Goal: Book appointment/travel/reservation

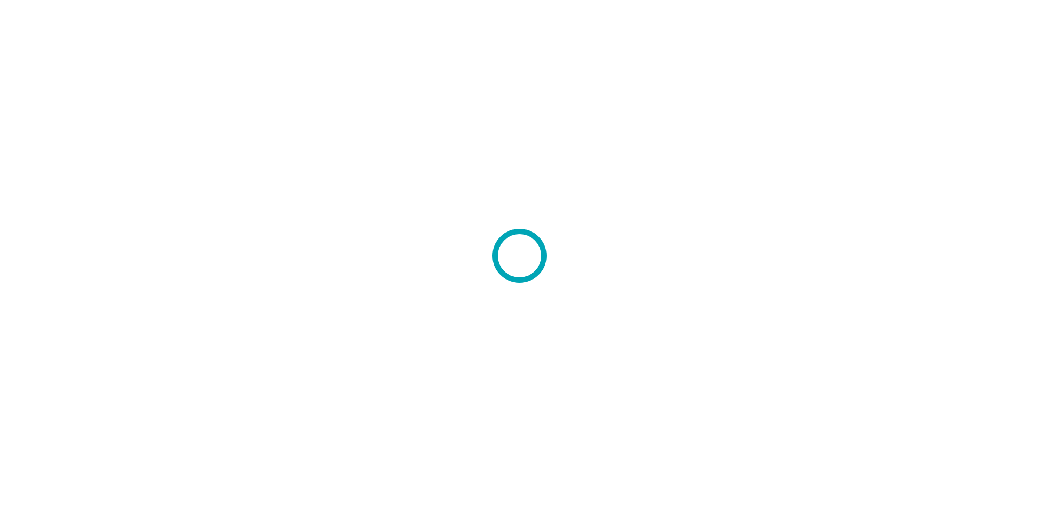
click at [773, 238] on div at bounding box center [519, 255] width 1039 height 511
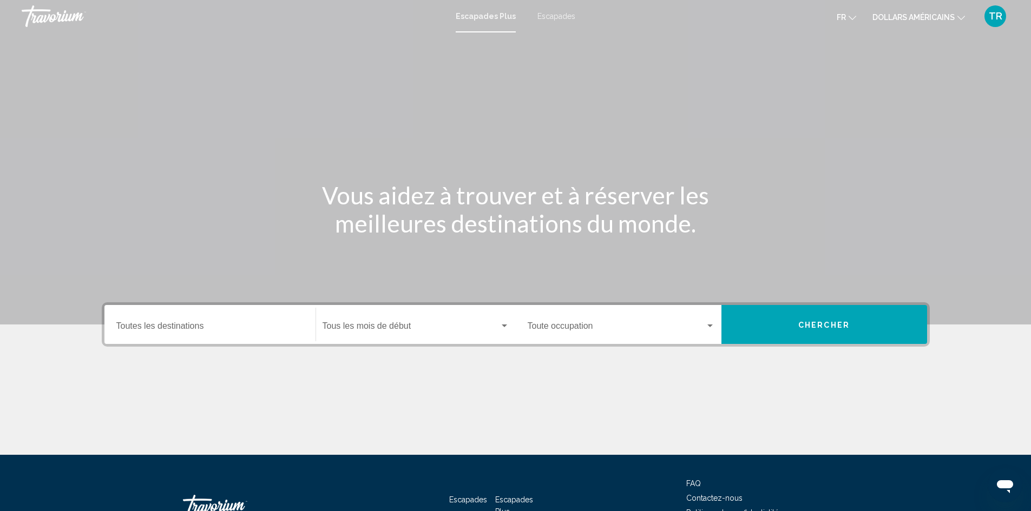
click at [491, 394] on div "Contenu principal" at bounding box center [516, 414] width 828 height 81
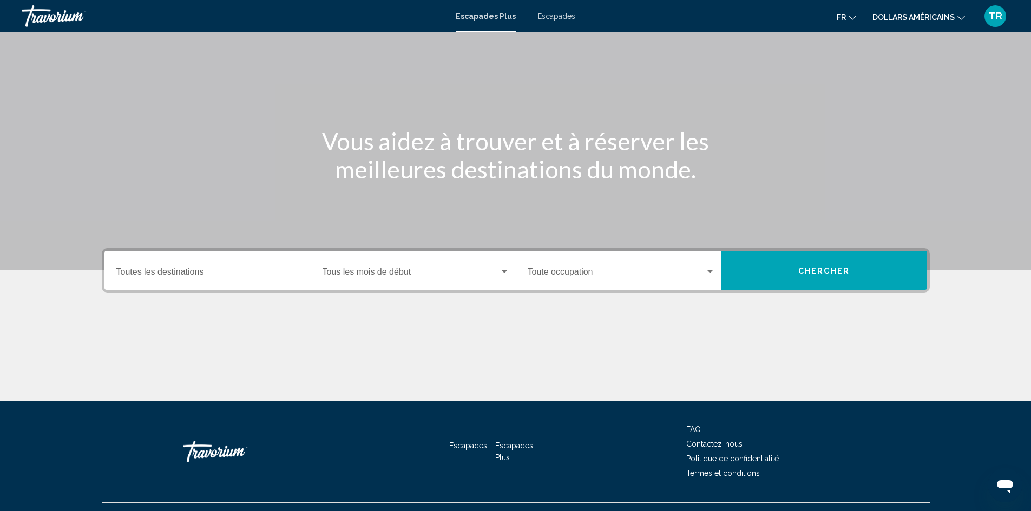
click at [409, 272] on span "Widget de recherche" at bounding box center [410, 274] width 177 height 10
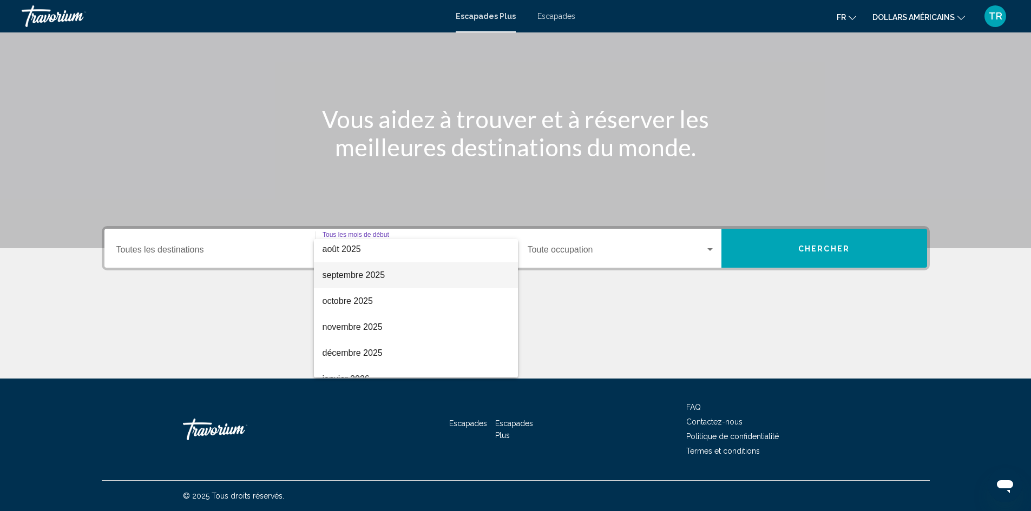
scroll to position [54, 0]
click at [395, 299] on span "novembre 2025" at bounding box center [415, 302] width 187 height 26
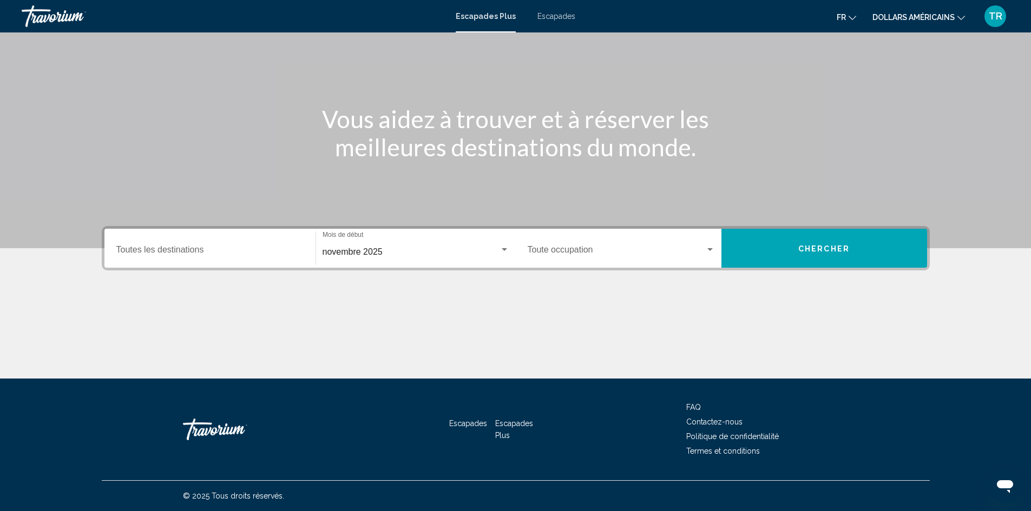
click at [405, 258] on div "novembre 2025 Mois de début Tous les mois de début" at bounding box center [415, 249] width 187 height 34
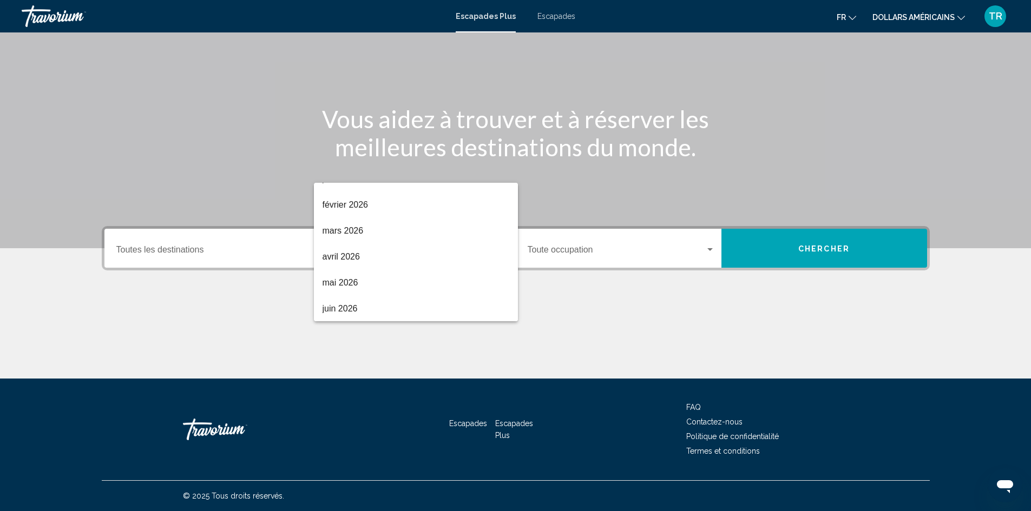
scroll to position [156, 0]
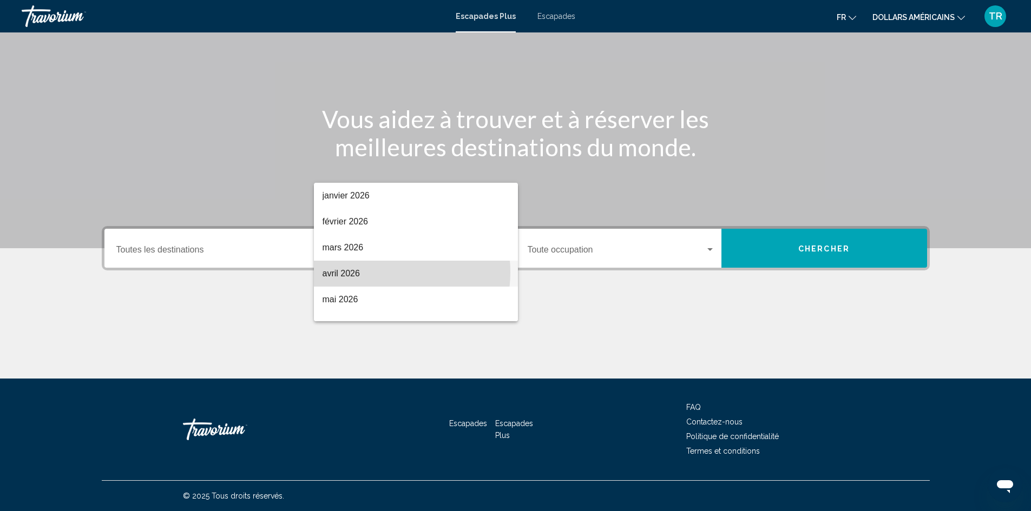
click at [376, 272] on span "avril 2026" at bounding box center [415, 274] width 187 height 26
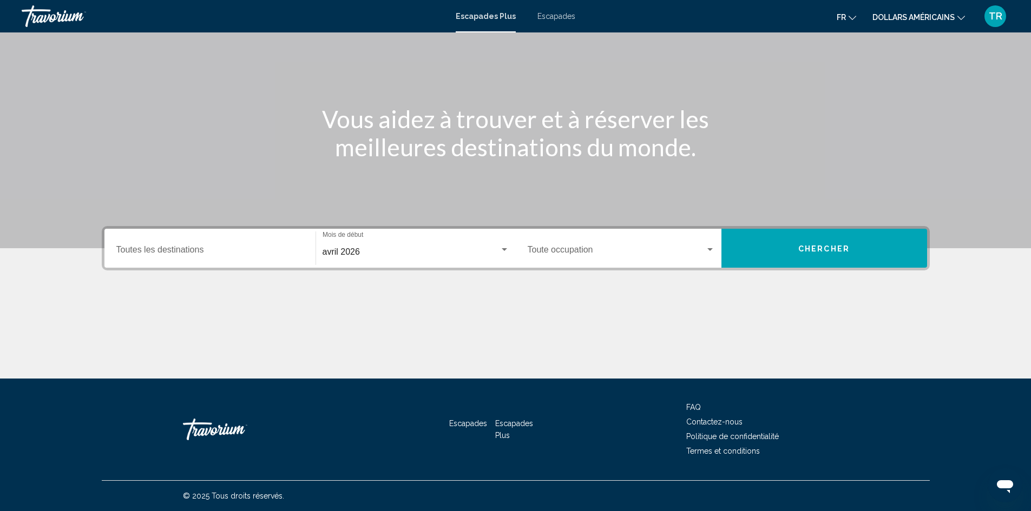
click at [242, 243] on div "Destination Toutes les destinations" at bounding box center [209, 249] width 187 height 34
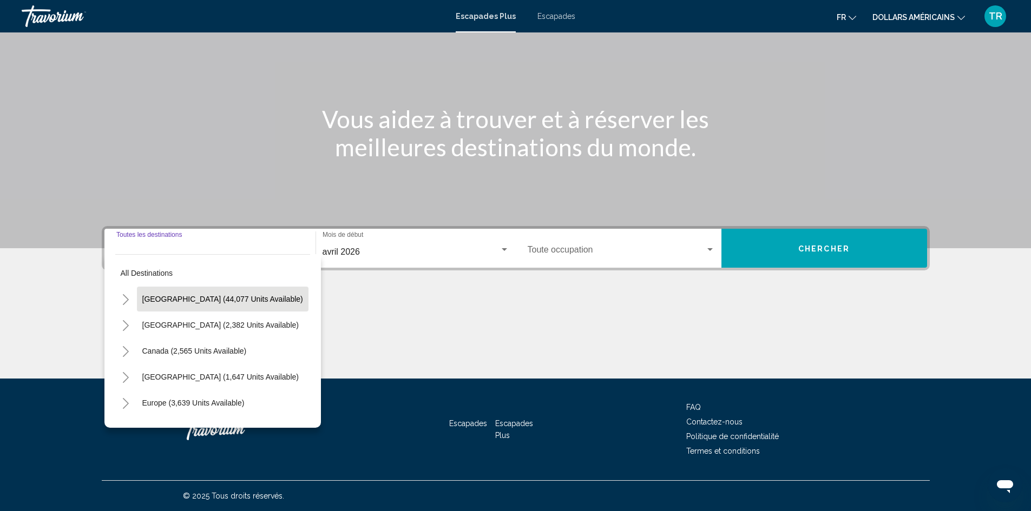
click at [211, 298] on span "[GEOGRAPHIC_DATA] (44,077 units available)" at bounding box center [222, 299] width 161 height 9
type input "**********"
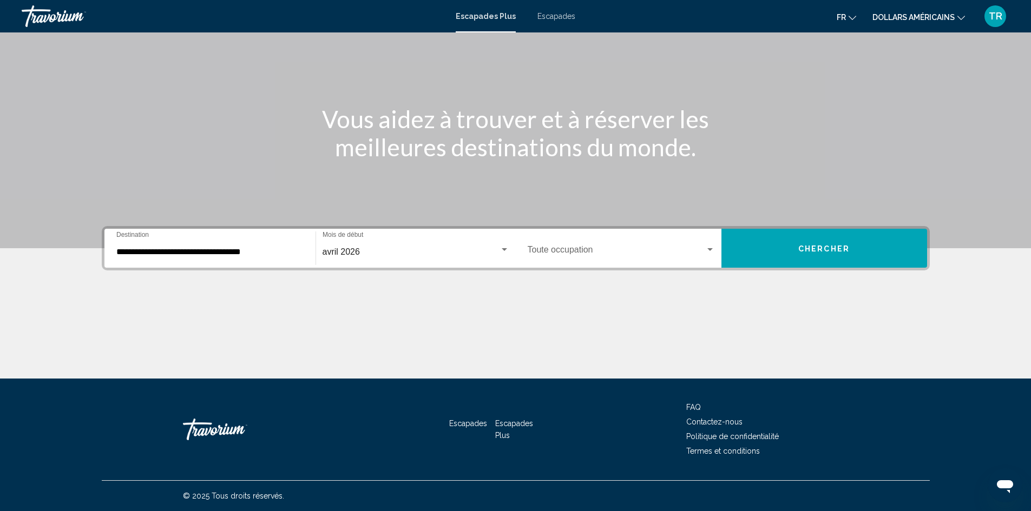
click at [605, 243] on div "Occupation Toute occupation" at bounding box center [621, 249] width 187 height 34
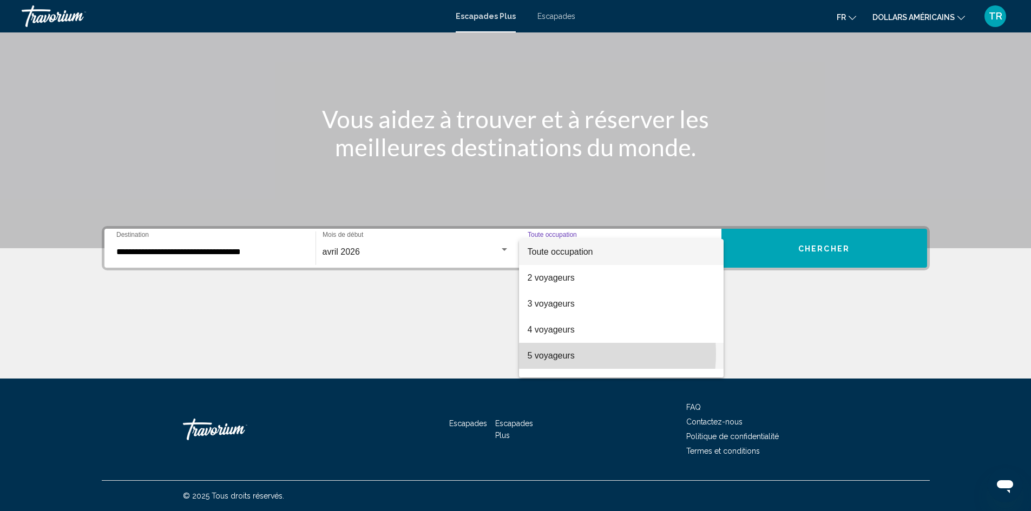
click at [569, 354] on font "5 voyageurs" at bounding box center [551, 355] width 47 height 9
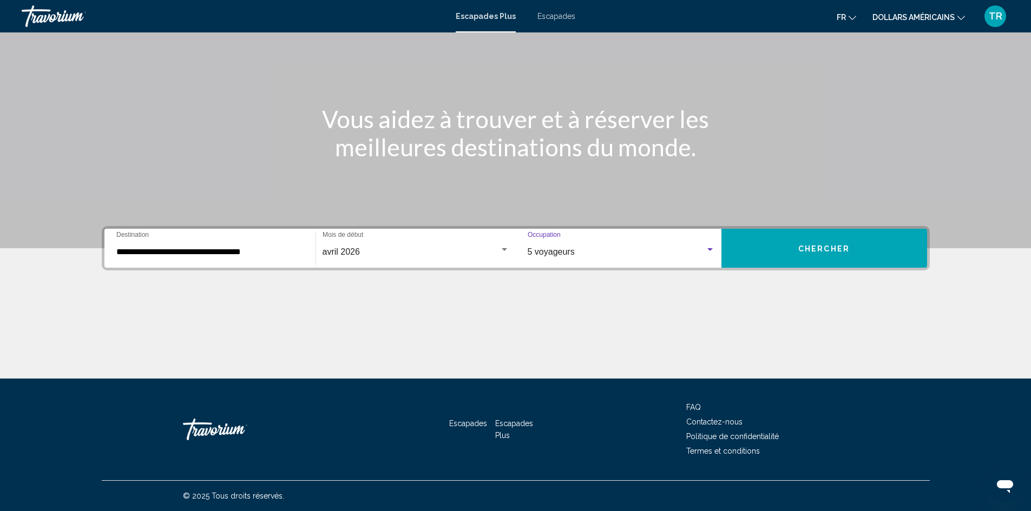
click at [837, 247] on font "Chercher" at bounding box center [823, 249] width 51 height 9
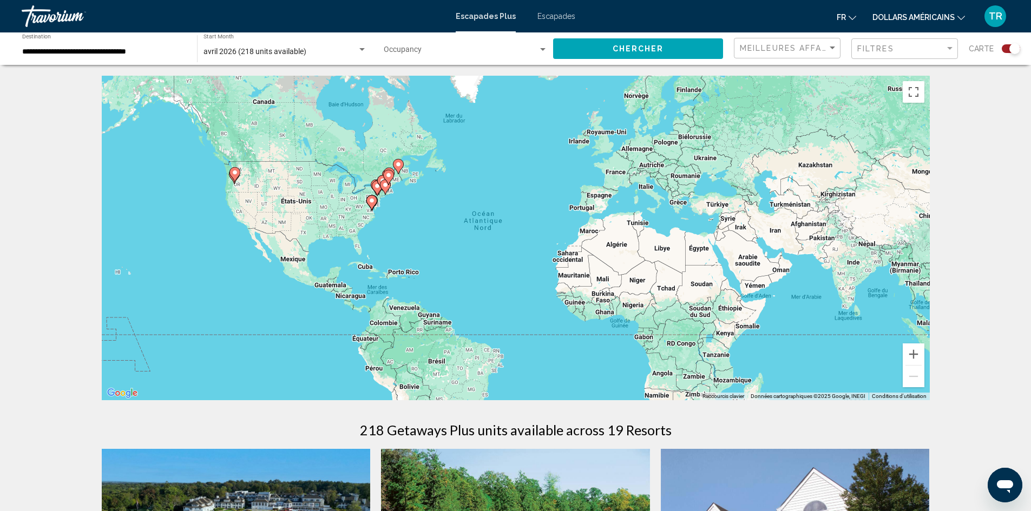
click at [236, 178] on icon "Contenu principal" at bounding box center [234, 175] width 10 height 14
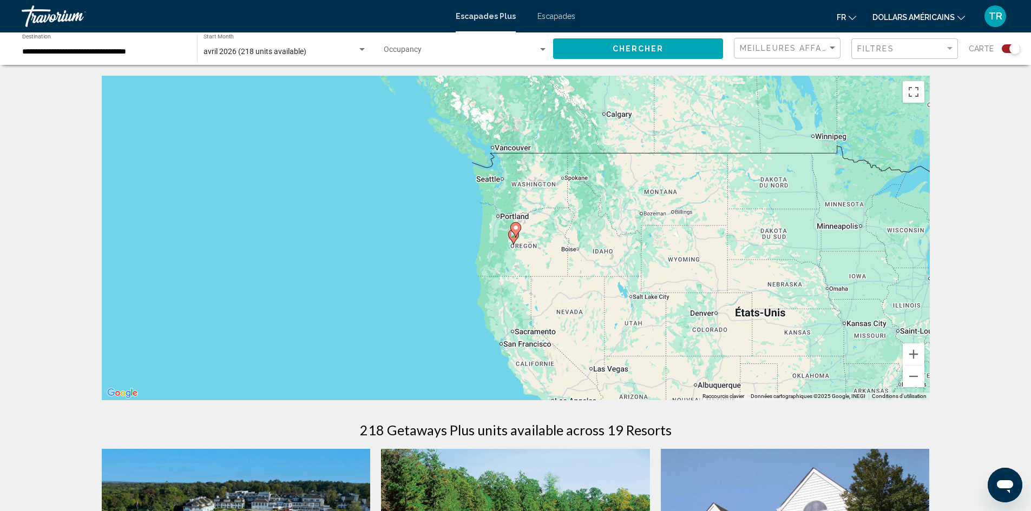
click at [516, 234] on icon "Contenu principal" at bounding box center [515, 230] width 10 height 14
type input "**********"
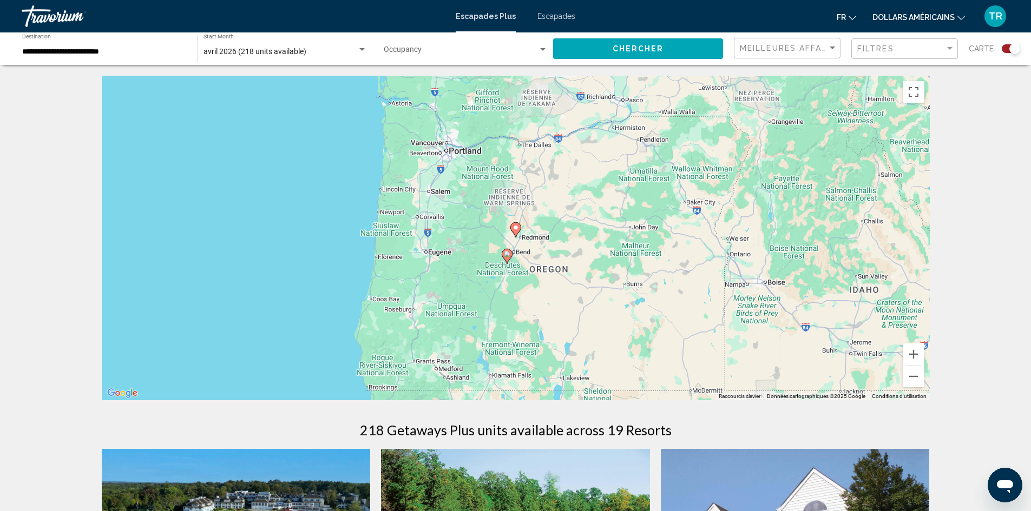
click at [519, 226] on icon "Contenu principal" at bounding box center [515, 230] width 10 height 14
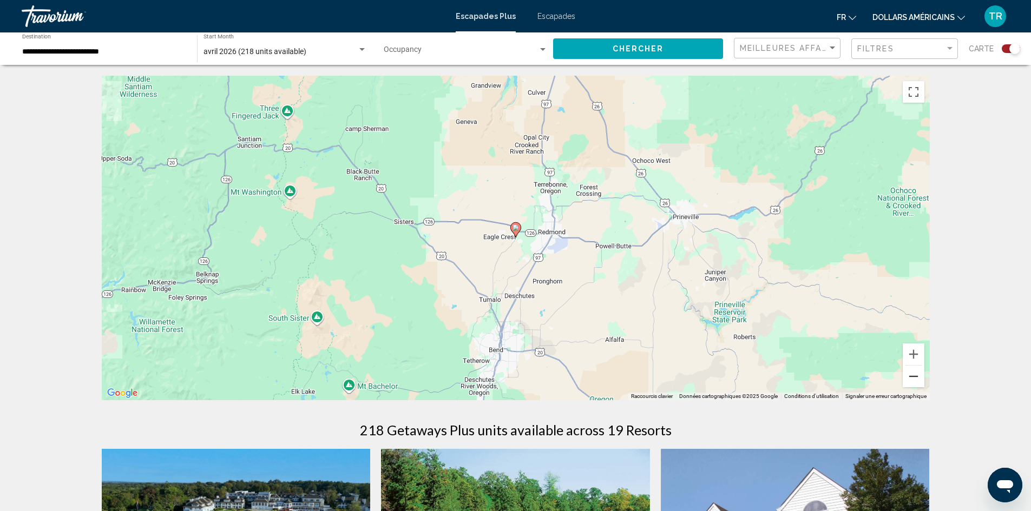
click at [914, 374] on button "Zoom arrière" at bounding box center [914, 377] width 22 height 22
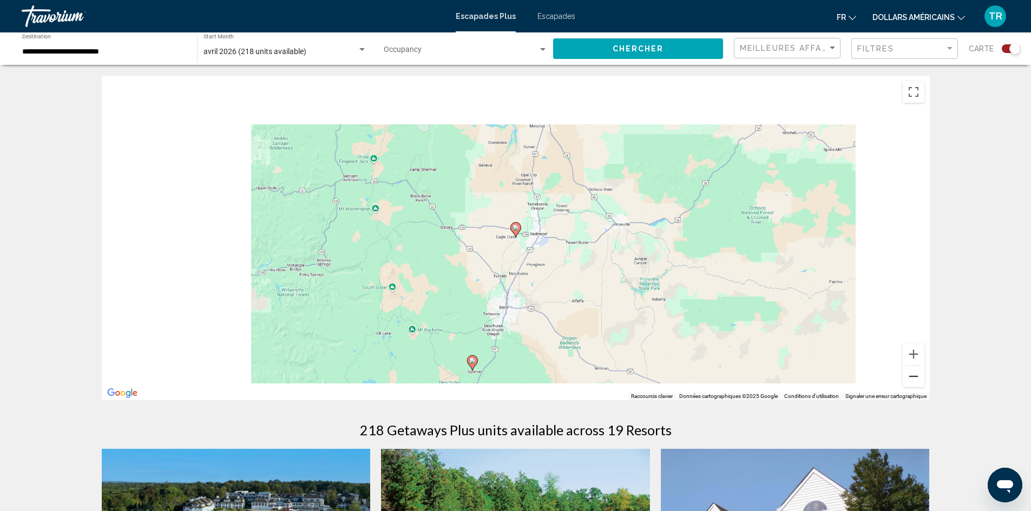
click at [914, 374] on button "Zoom arrière" at bounding box center [914, 377] width 22 height 22
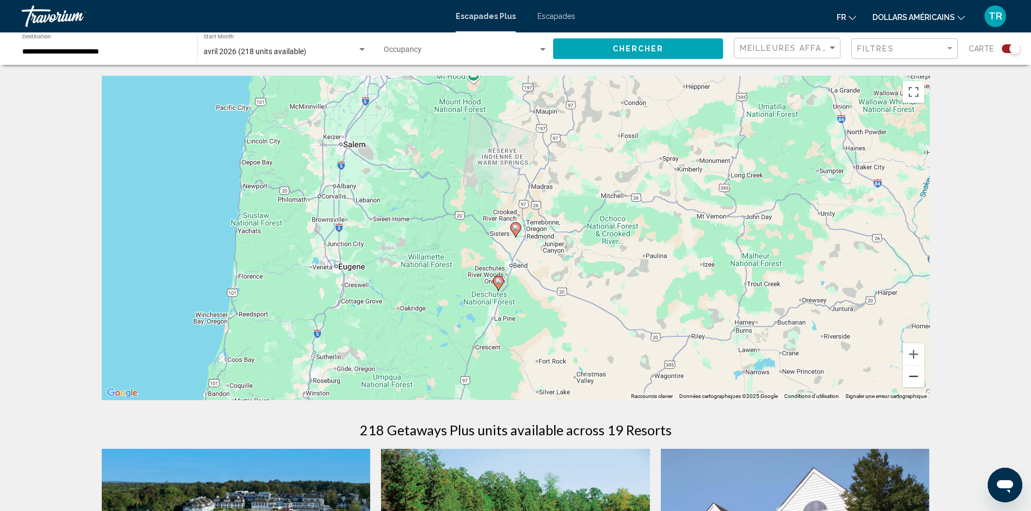
click at [911, 374] on button "Zoom arrière" at bounding box center [914, 377] width 22 height 22
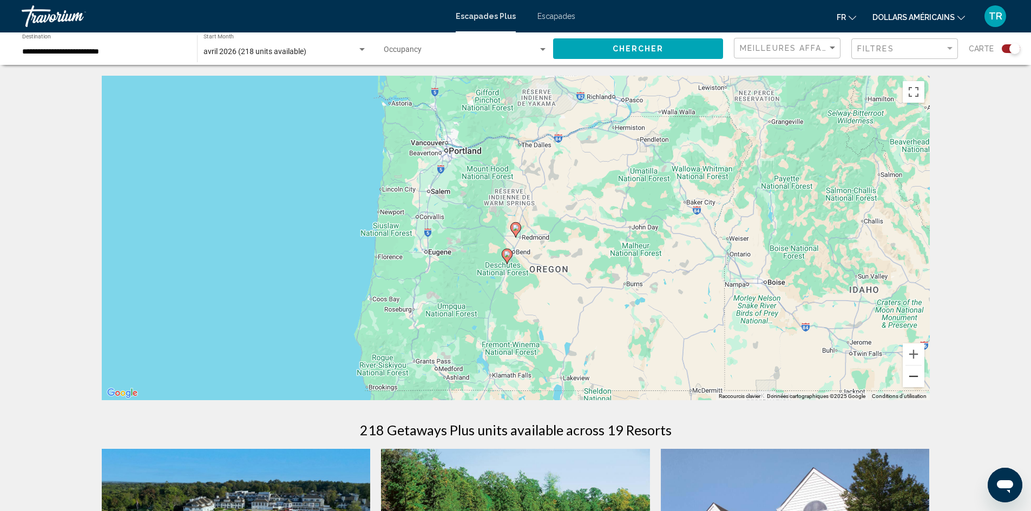
click at [907, 374] on button "Zoom arrière" at bounding box center [914, 377] width 22 height 22
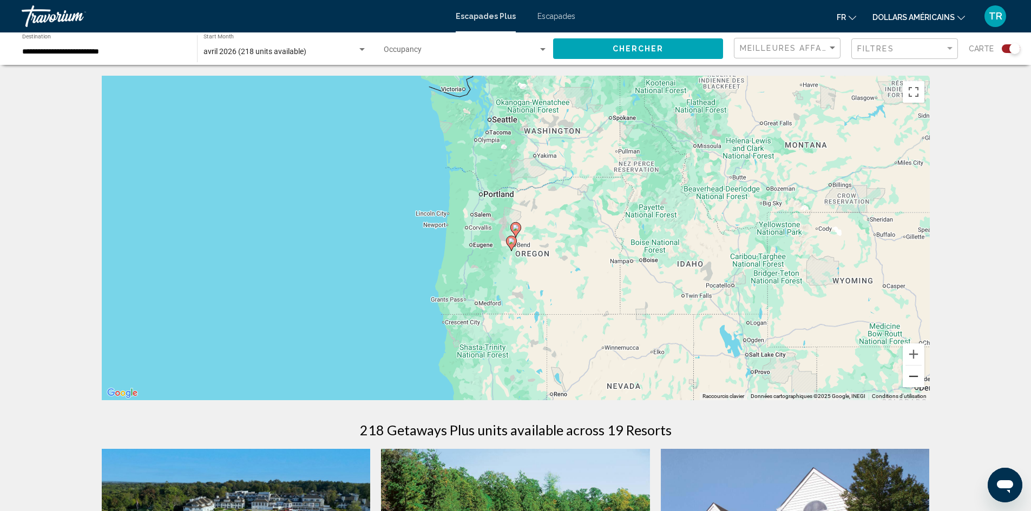
click at [907, 374] on button "Zoom arrière" at bounding box center [914, 377] width 22 height 22
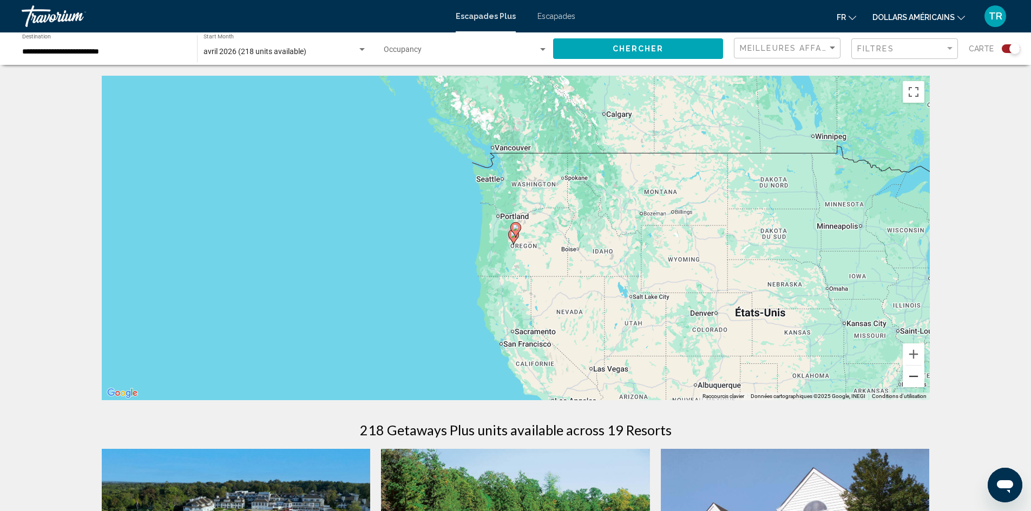
click at [907, 374] on button "Zoom arrière" at bounding box center [914, 377] width 22 height 22
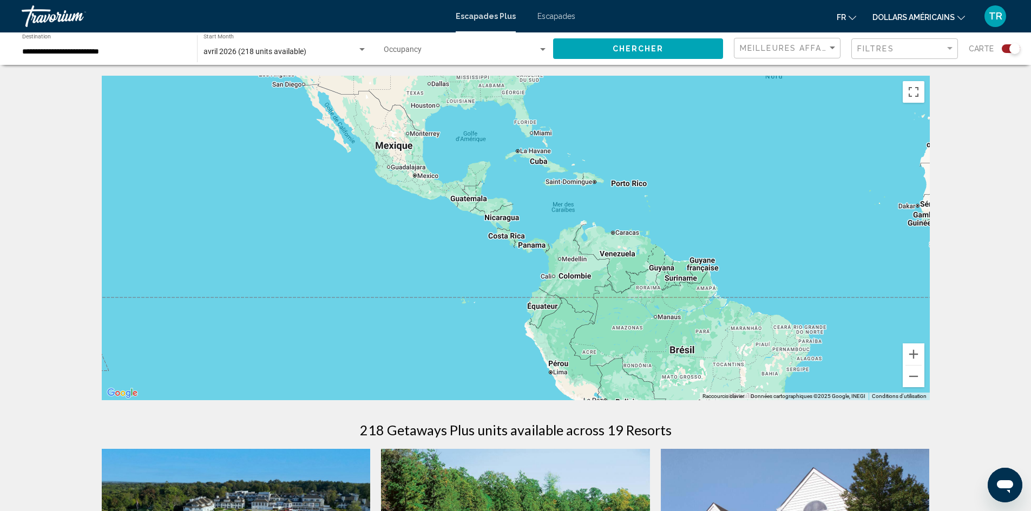
drag, startPoint x: 845, startPoint y: 290, endPoint x: 607, endPoint y: 45, distance: 342.1
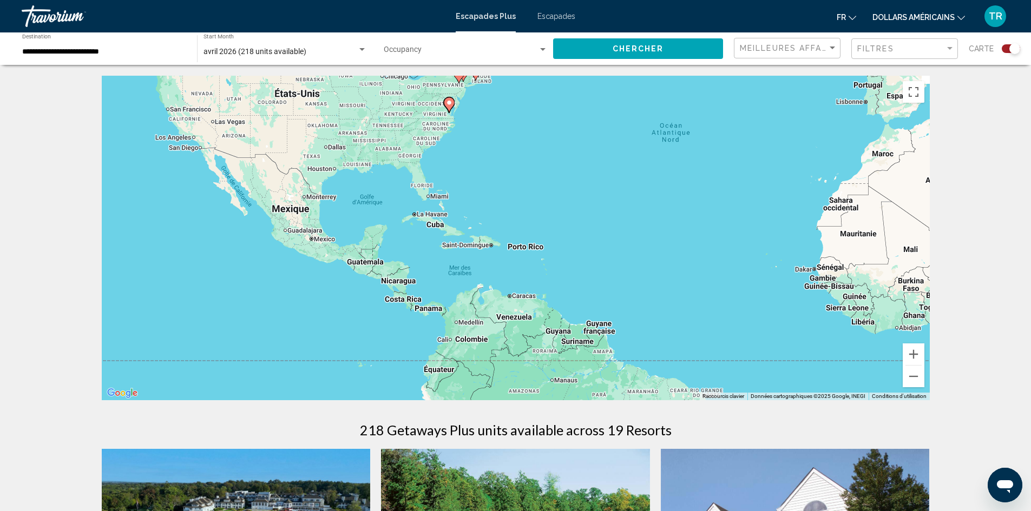
drag, startPoint x: 784, startPoint y: 233, endPoint x: 687, endPoint y: 330, distance: 137.0
click at [687, 330] on div "Pour activer le glissement avec le clavier, appuyez sur Alt+Entrée. Une fois ce…" at bounding box center [516, 238] width 828 height 325
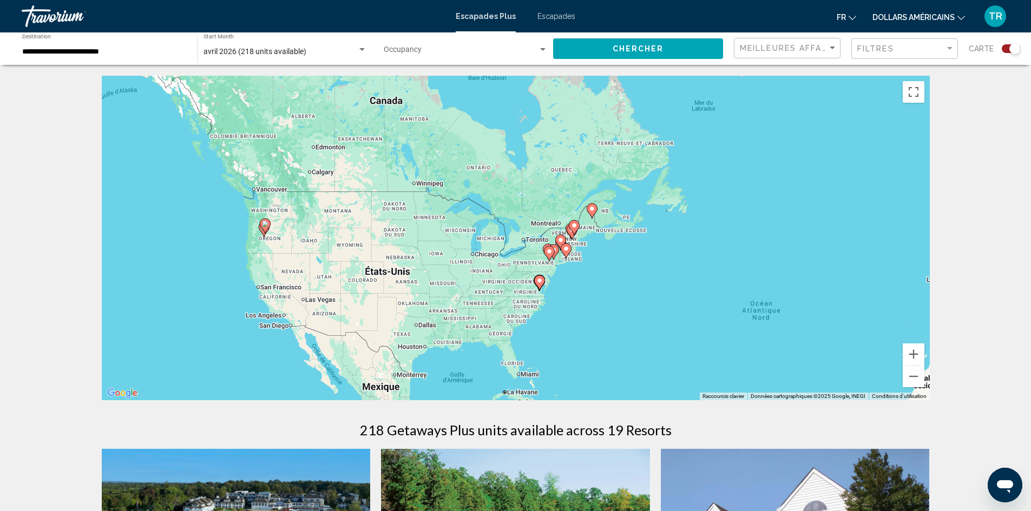
drag, startPoint x: 592, startPoint y: 139, endPoint x: 679, endPoint y: 278, distance: 163.8
click at [679, 278] on div "Pour activer le glissement avec le clavier, appuyez sur Alt+Entrée. Une fois ce…" at bounding box center [516, 238] width 828 height 325
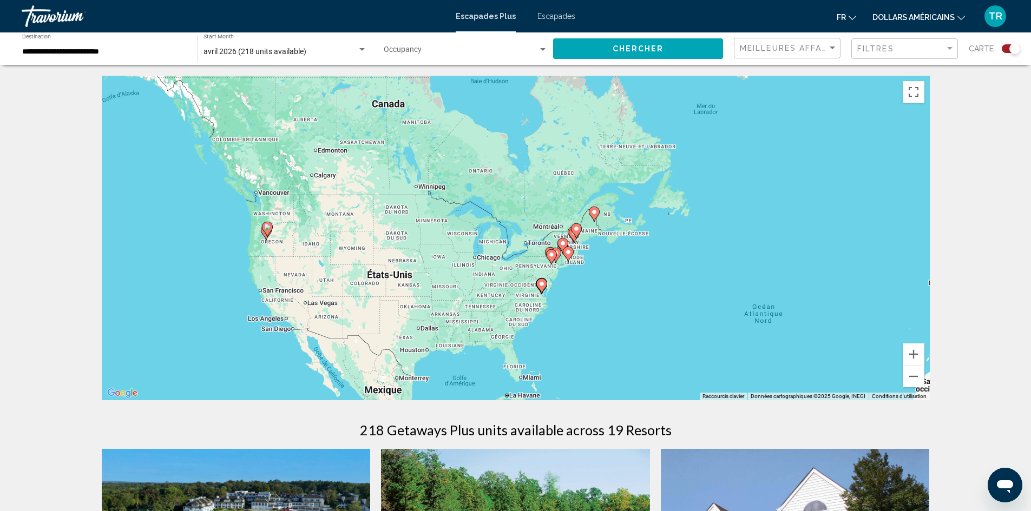
click at [552, 21] on div "Escapades Plus Escapades fr Anglais Espagnol Français italien Portugais russe d…" at bounding box center [515, 16] width 1031 height 23
click at [552, 13] on font "Escapades" at bounding box center [556, 16] width 38 height 9
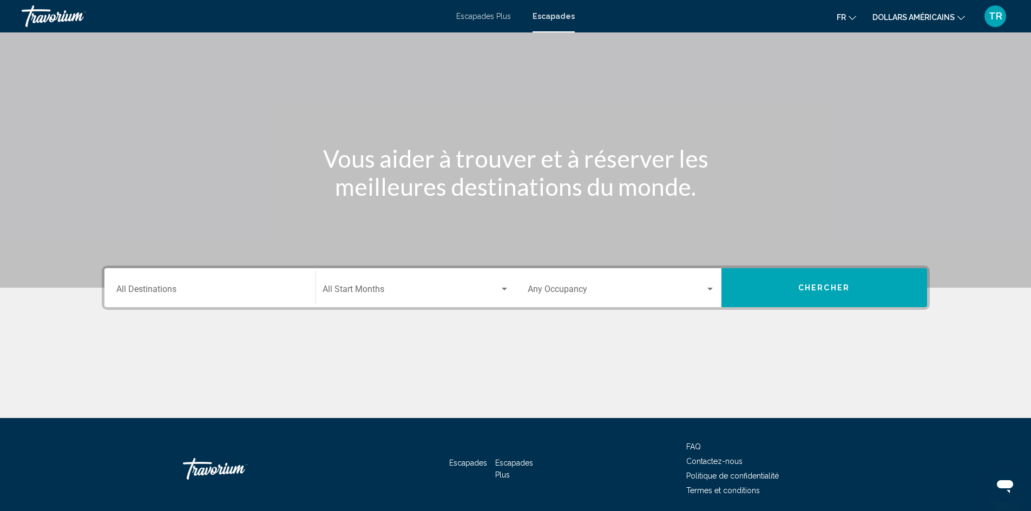
scroll to position [54, 0]
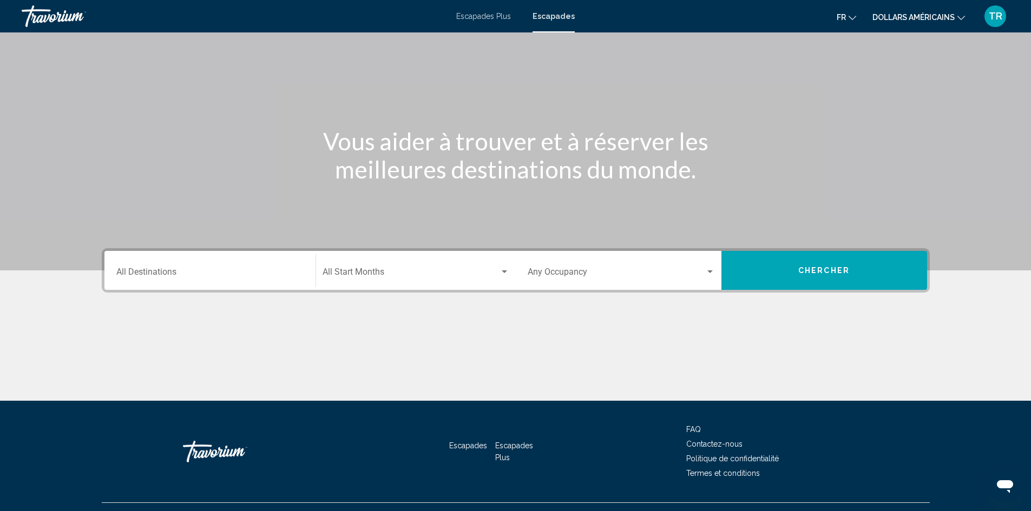
click at [583, 258] on div "Occupancy Any Occupancy" at bounding box center [621, 271] width 187 height 34
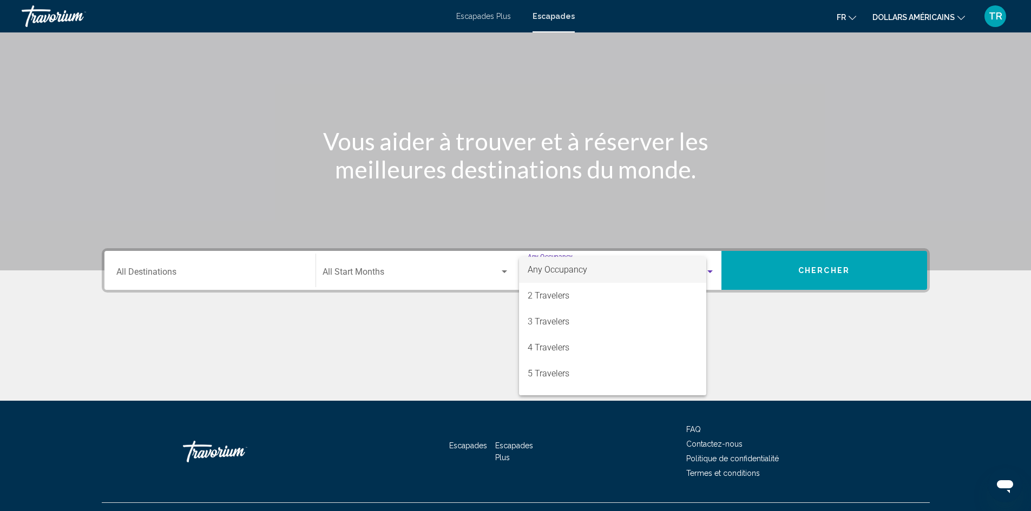
scroll to position [76, 0]
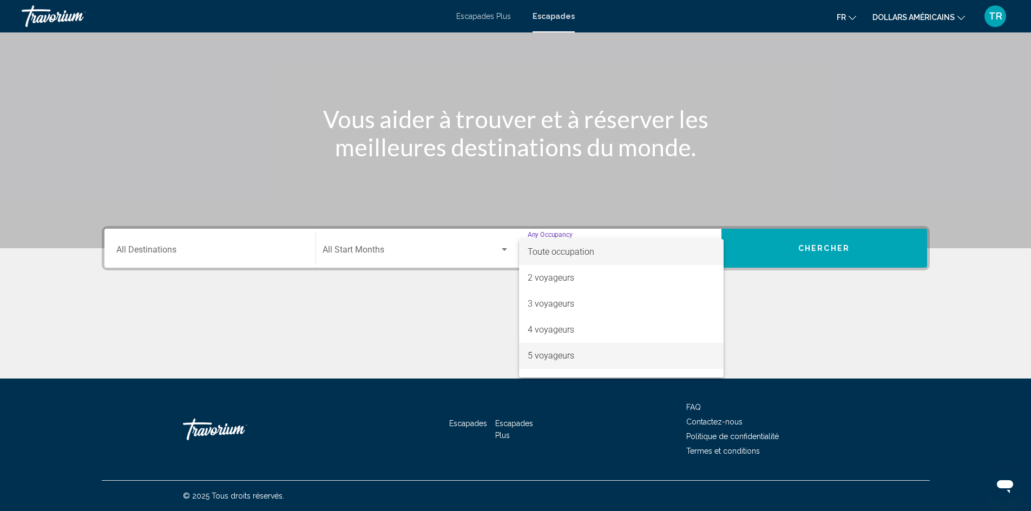
click at [589, 349] on span "5 voyageurs" at bounding box center [621, 356] width 187 height 26
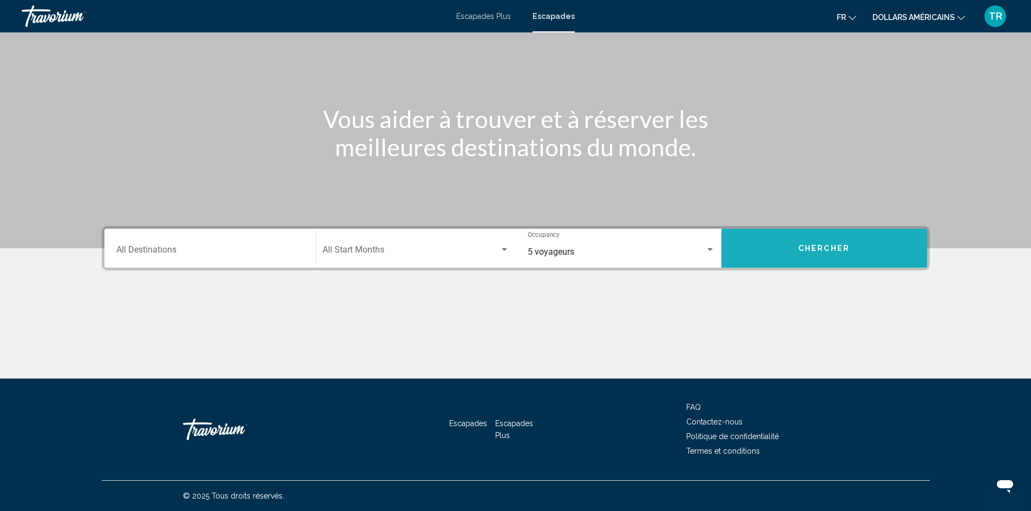
click at [844, 254] on button "Chercher" at bounding box center [824, 248] width 206 height 39
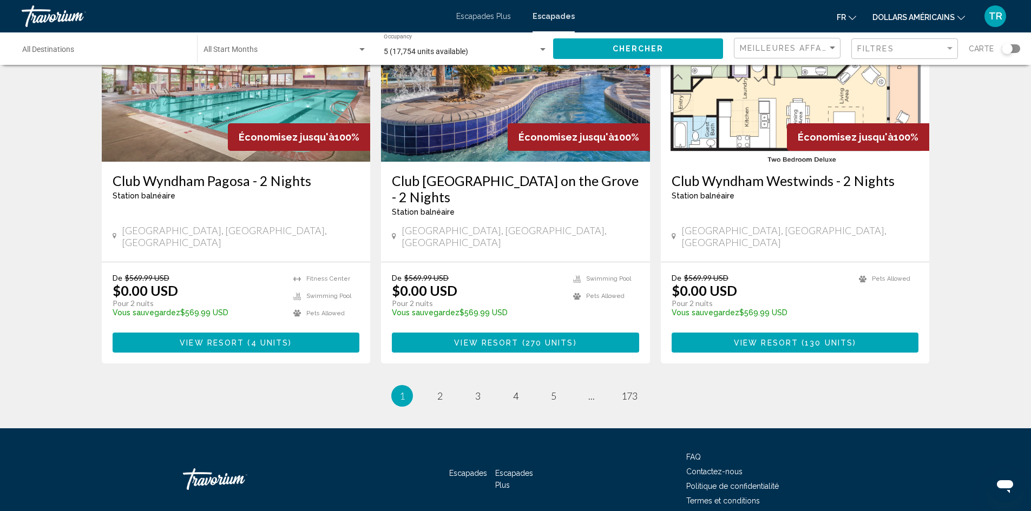
scroll to position [1302, 0]
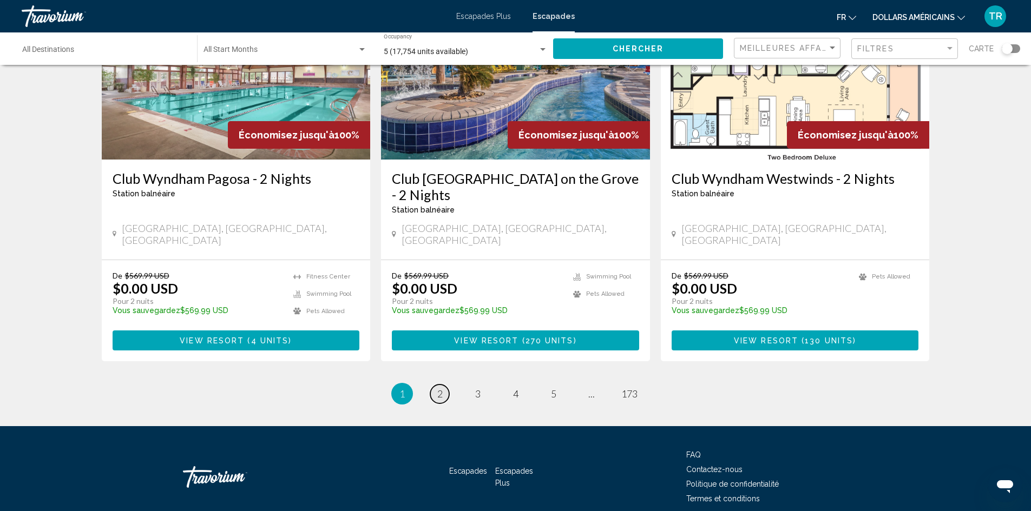
click at [437, 388] on span "2" at bounding box center [439, 394] width 5 height 12
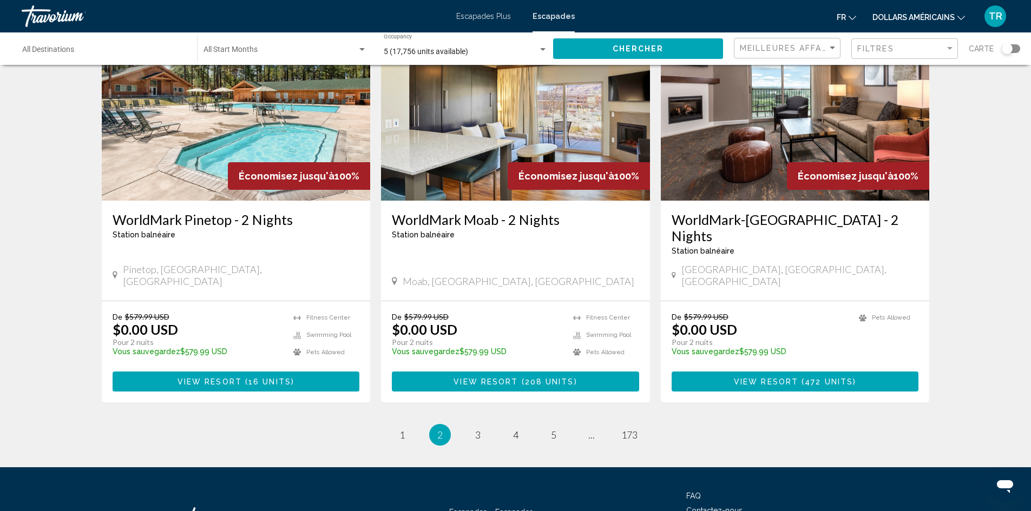
scroll to position [1301, 0]
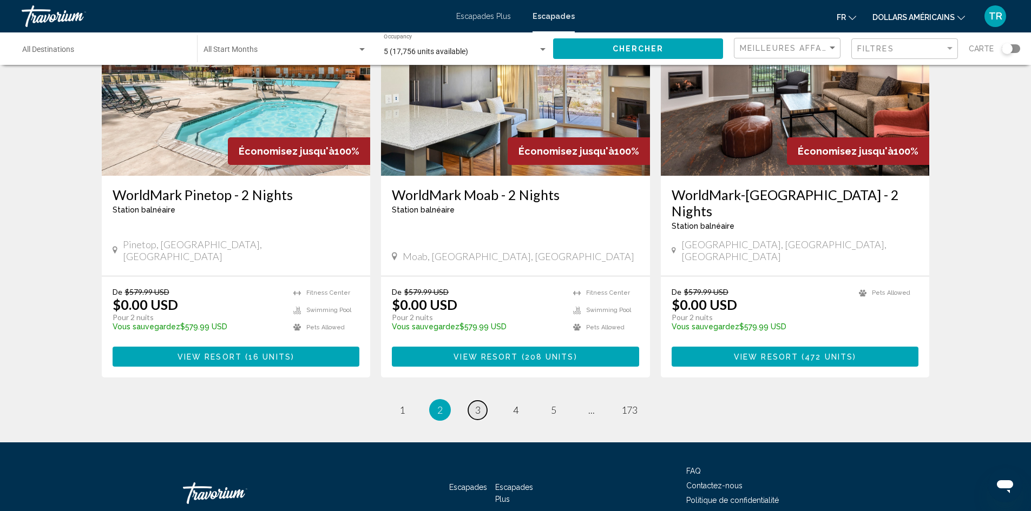
click at [479, 404] on span "3" at bounding box center [477, 410] width 5 height 12
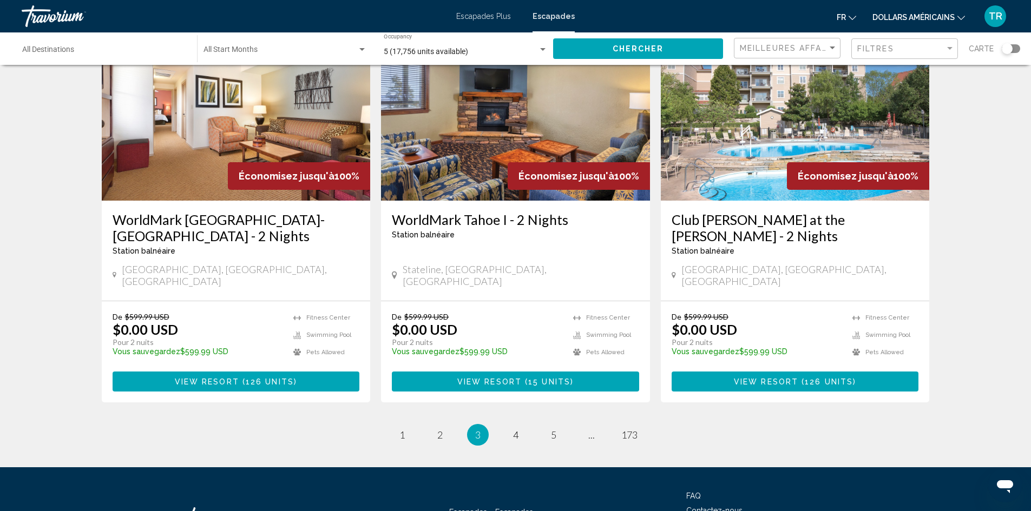
scroll to position [1302, 0]
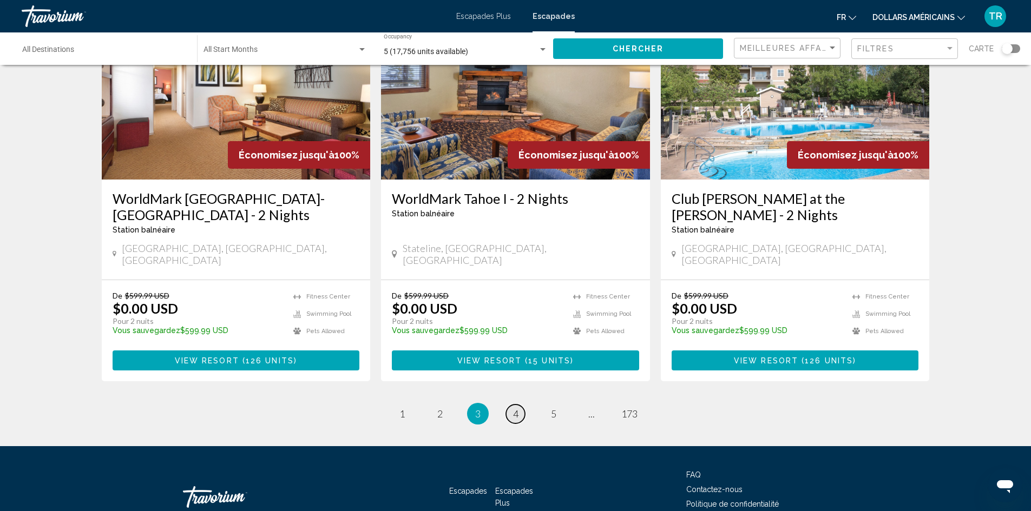
click at [524, 405] on link "page 4" at bounding box center [515, 414] width 19 height 19
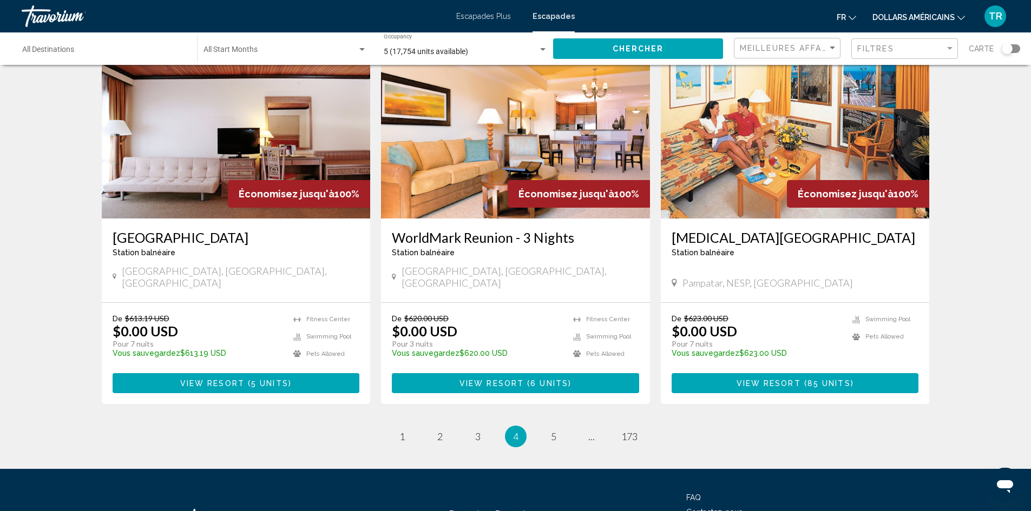
scroll to position [1244, 0]
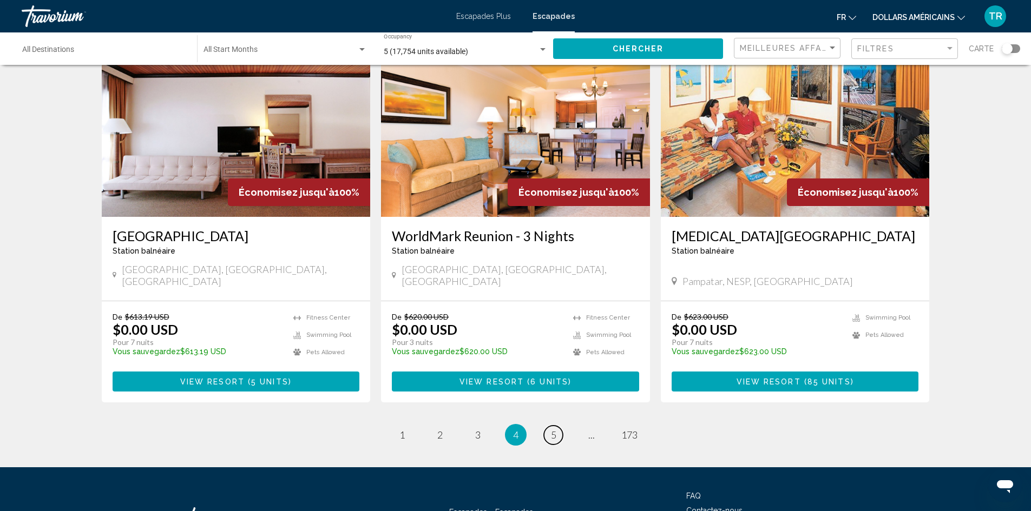
click at [555, 429] on span "5" at bounding box center [553, 435] width 5 height 12
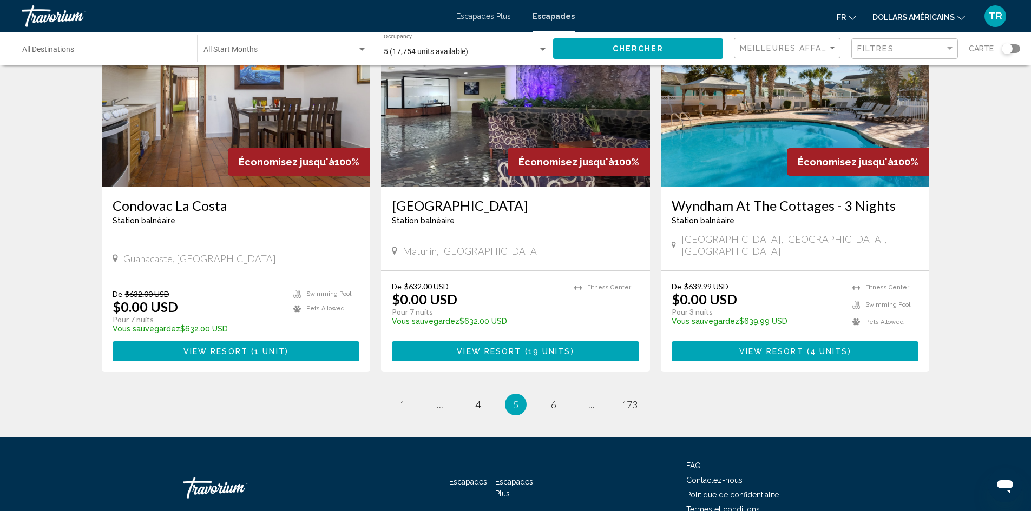
scroll to position [1299, 0]
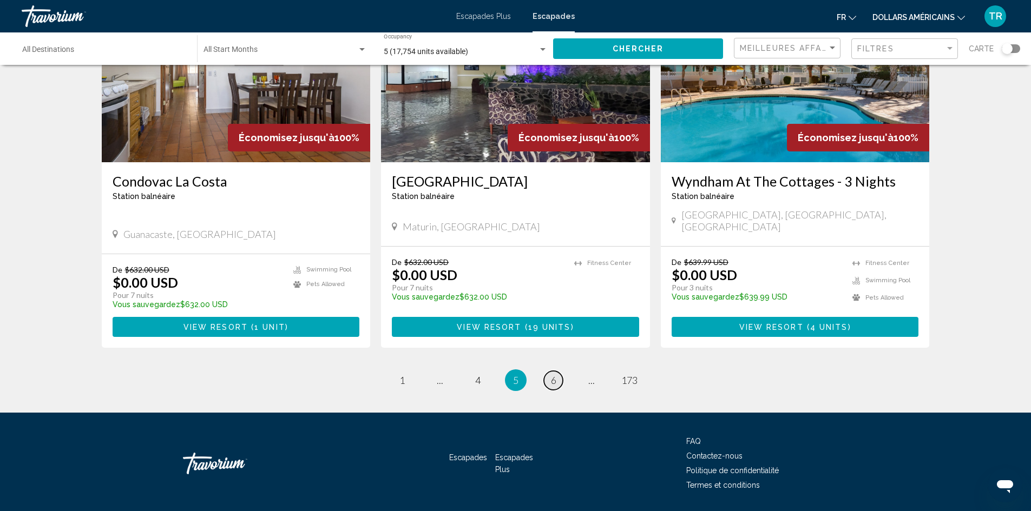
click at [551, 374] on span "6" at bounding box center [553, 380] width 5 height 12
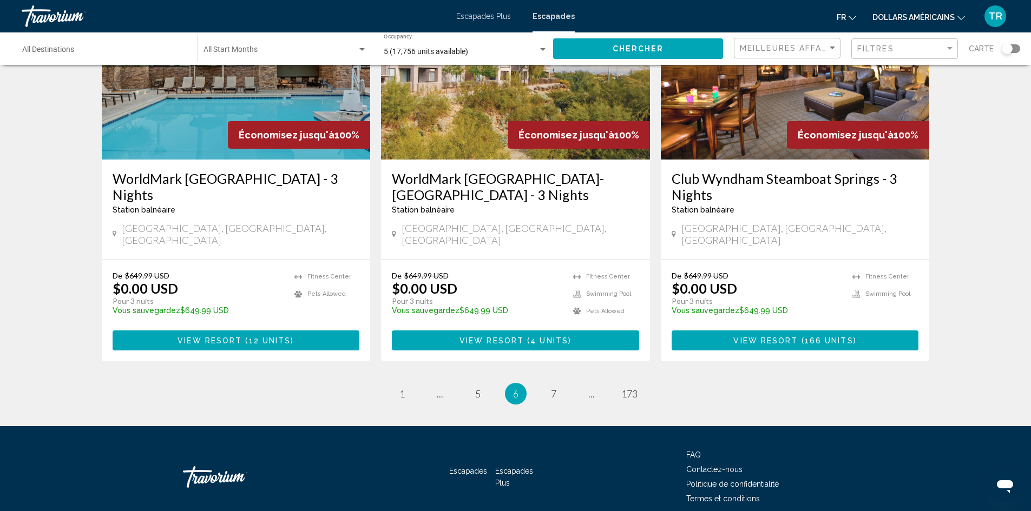
scroll to position [1318, 0]
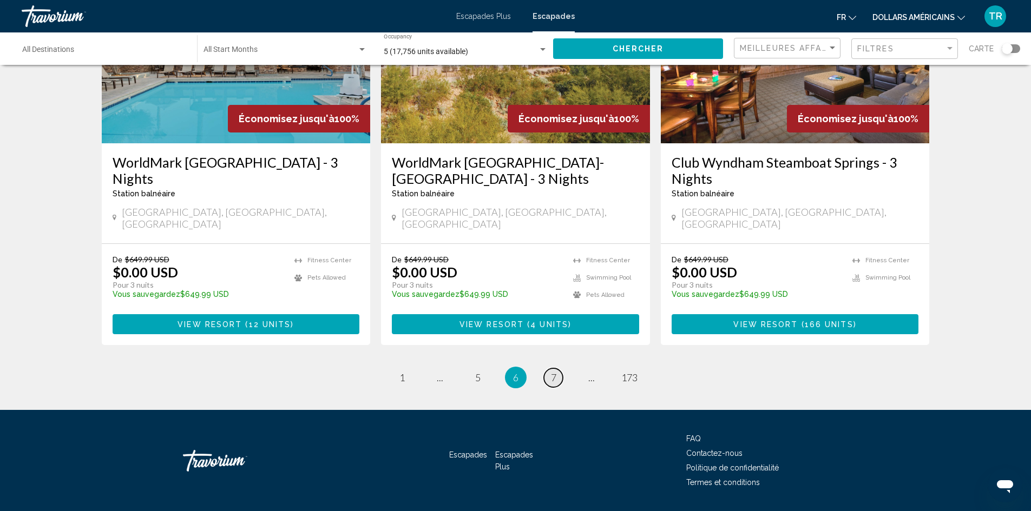
click at [557, 368] on link "page 7" at bounding box center [553, 377] width 19 height 19
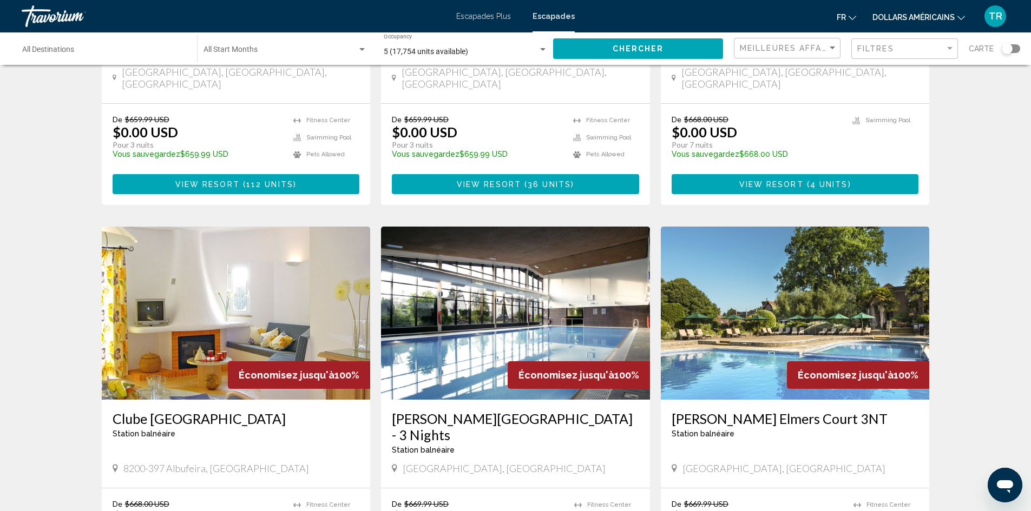
scroll to position [1285, 0]
